Goal: Use online tool/utility: Use online tool/utility

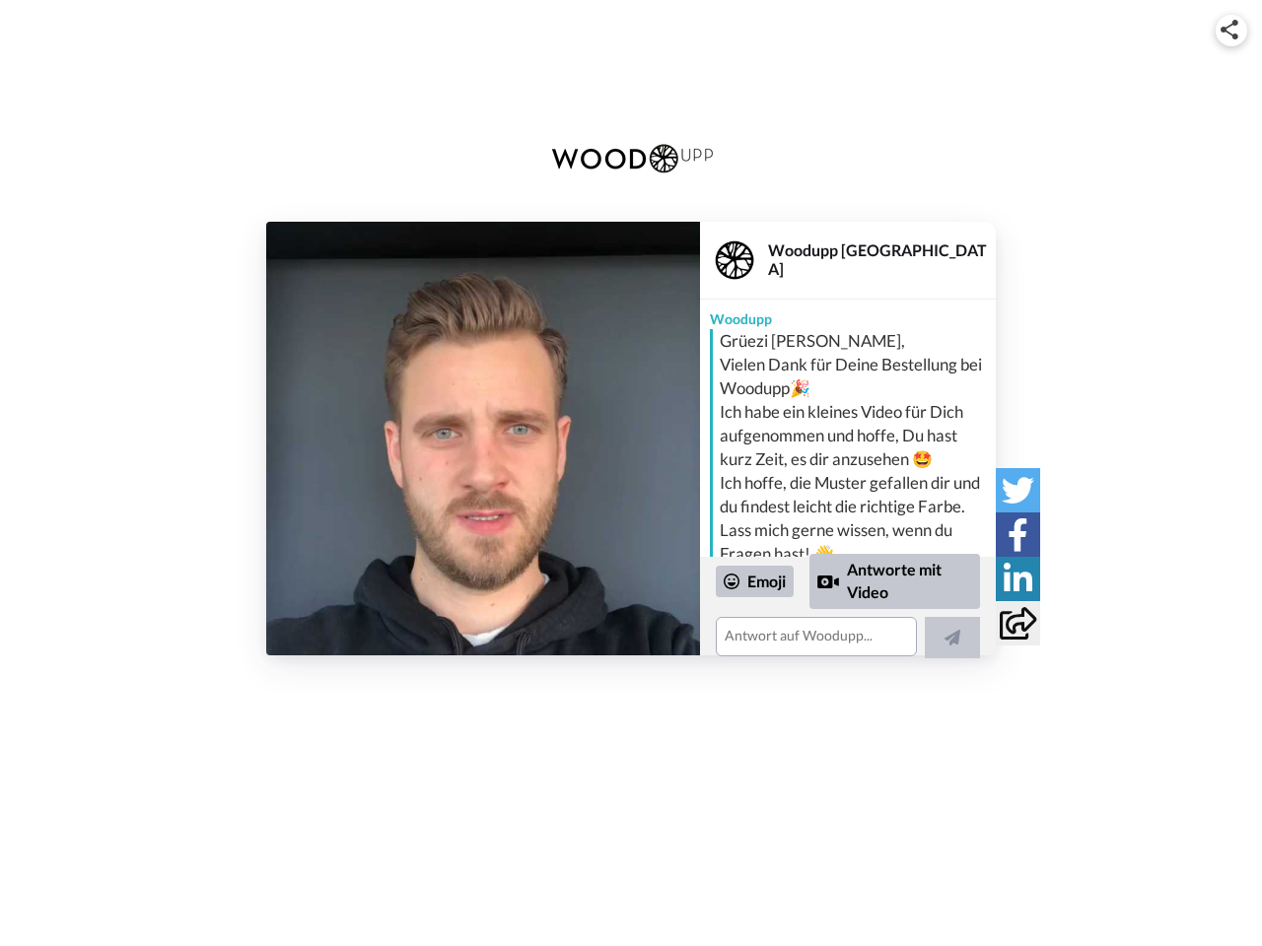
click at [1231, 30] on img at bounding box center [1229, 30] width 18 height 20
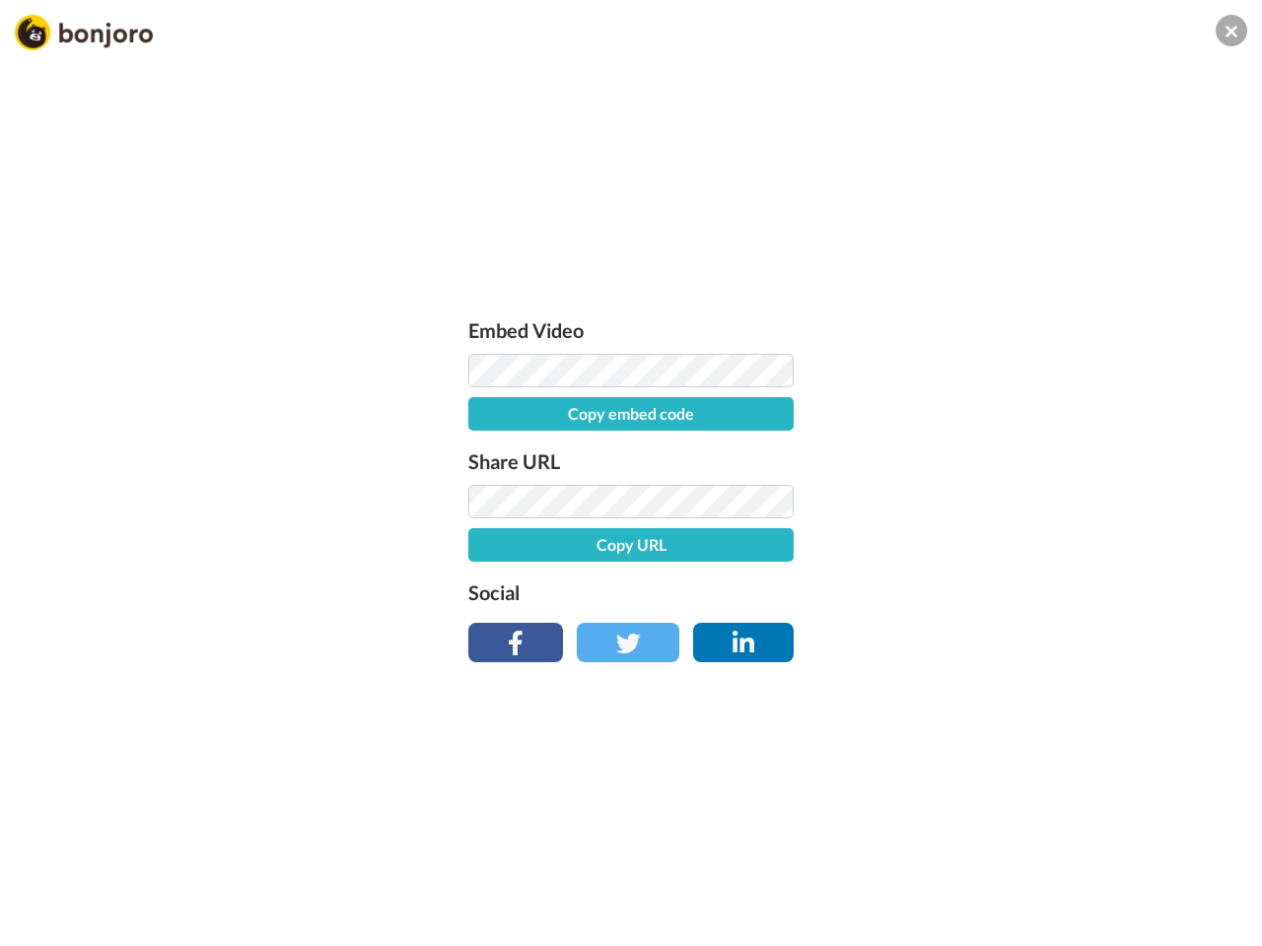
click at [483, 439] on div "Embed Video Copy embed code Share URL Copy URL Social" at bounding box center [630, 484] width 345 height 341
click at [755, 582] on label "Social" at bounding box center [630, 593] width 325 height 32
click at [895, 581] on div "Embed Video Copy embed code Share URL Copy URL Social" at bounding box center [631, 579] width 1262 height 946
click at [952, 638] on div "Embed Video Copy embed code Share URL Copy URL Social" at bounding box center [631, 579] width 1262 height 946
click at [1017, 490] on div "Embed Video Copy embed code Share URL Copy URL Social" at bounding box center [631, 579] width 1262 height 946
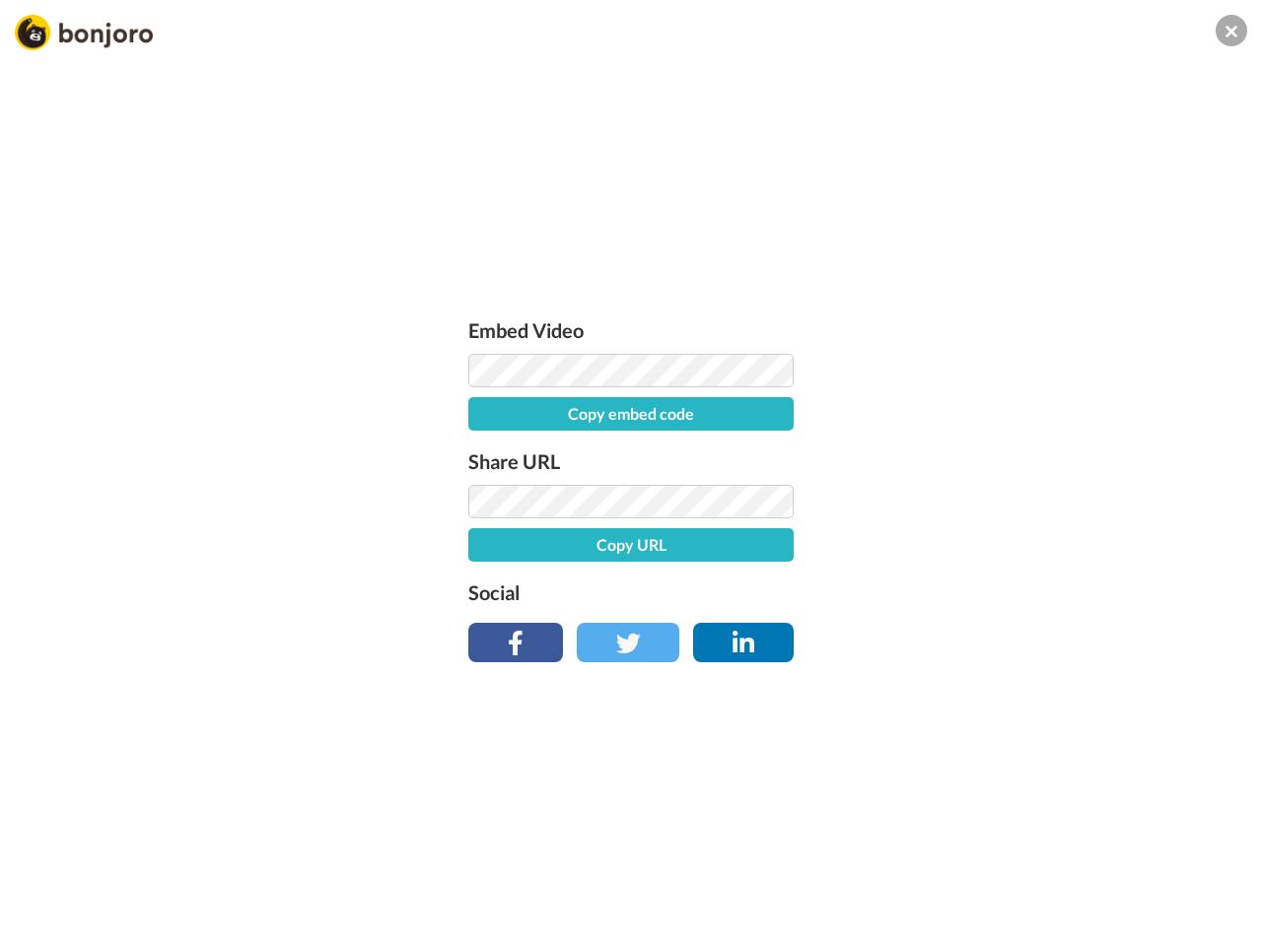
click at [1017, 534] on div "Embed Video Copy embed code Share URL Copy URL Social" at bounding box center [631, 579] width 1262 height 946
click at [1017, 579] on div "Embed Video Copy embed code Share URL Copy URL Social" at bounding box center [631, 579] width 1262 height 946
click at [1017, 623] on div "Embed Video Copy embed code Share URL Copy URL Social" at bounding box center [631, 579] width 1262 height 946
